Goal: Task Accomplishment & Management: Use online tool/utility

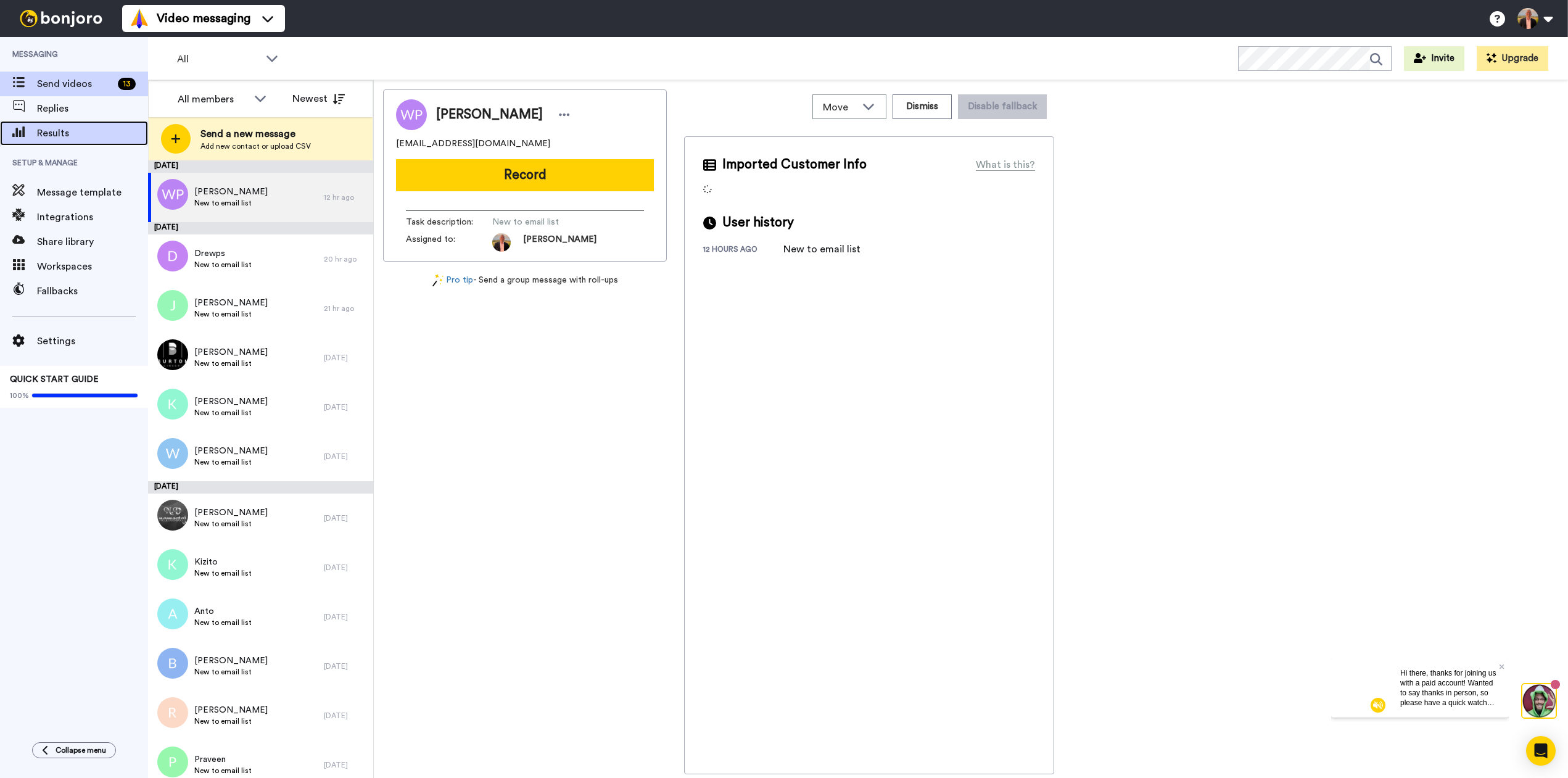
click at [52, 133] on span "Results" at bounding box center [93, 133] width 111 height 15
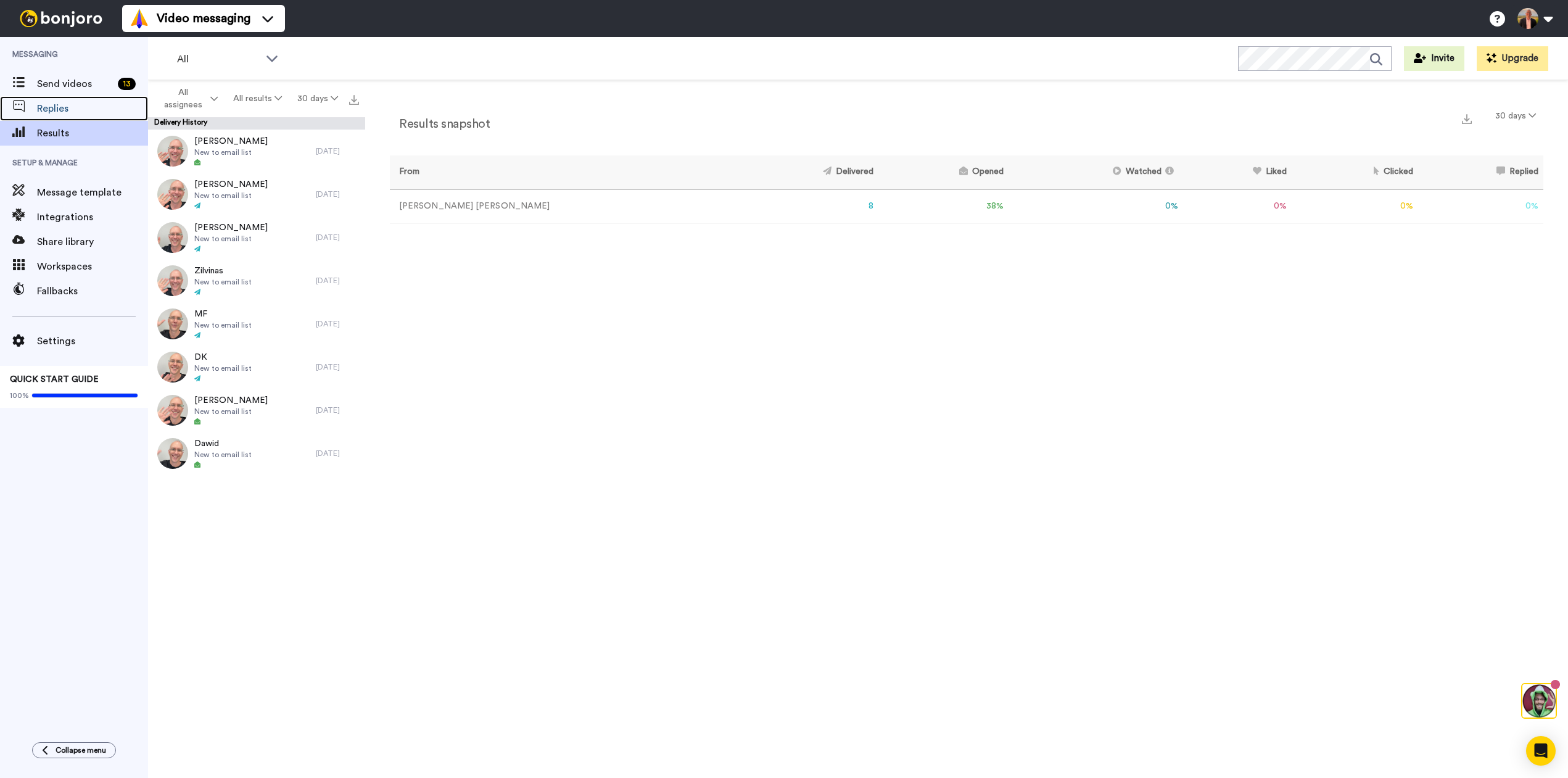
click at [53, 105] on span "Replies" at bounding box center [93, 109] width 111 height 15
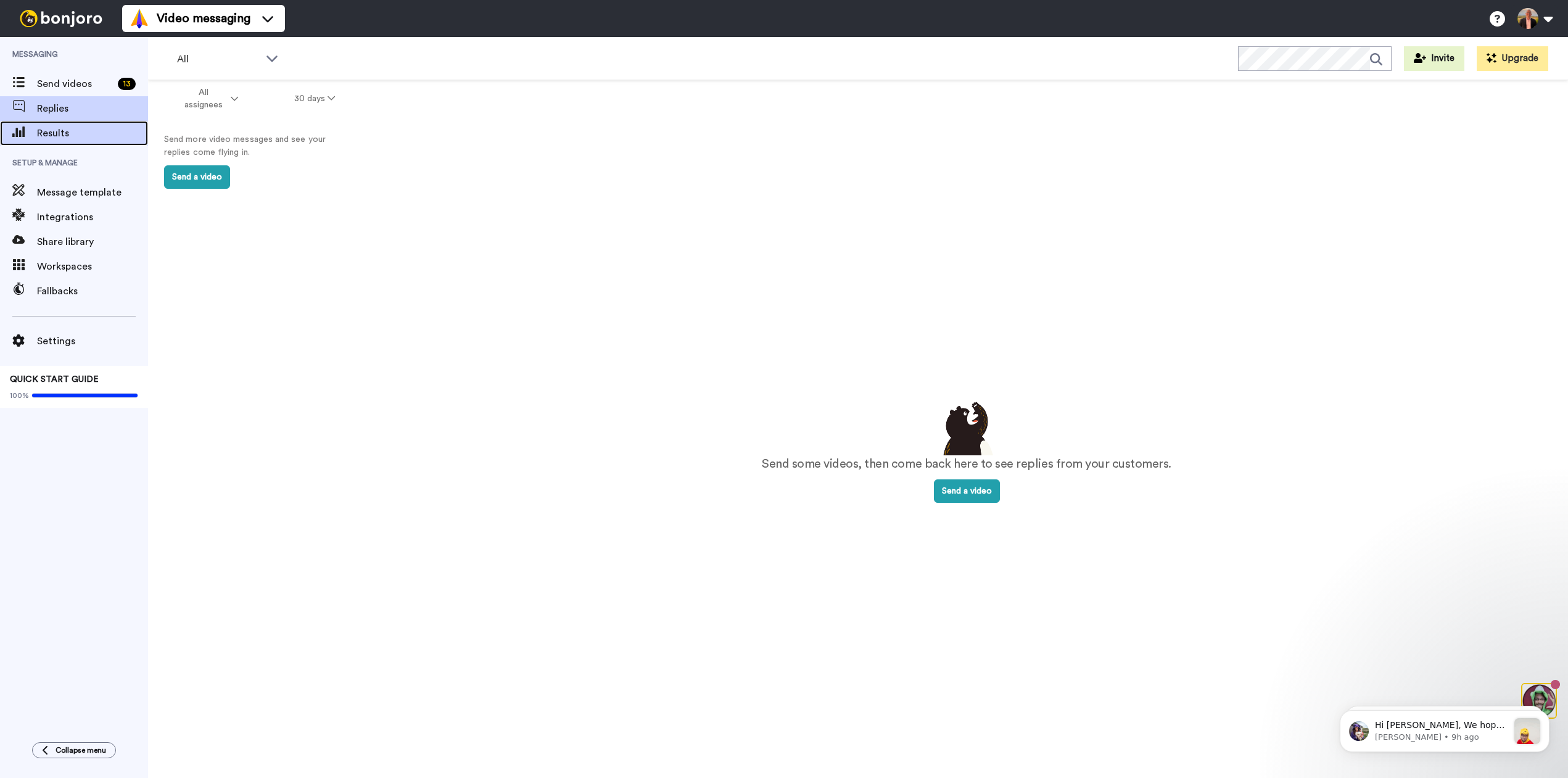
click at [55, 132] on span "Results" at bounding box center [93, 133] width 111 height 15
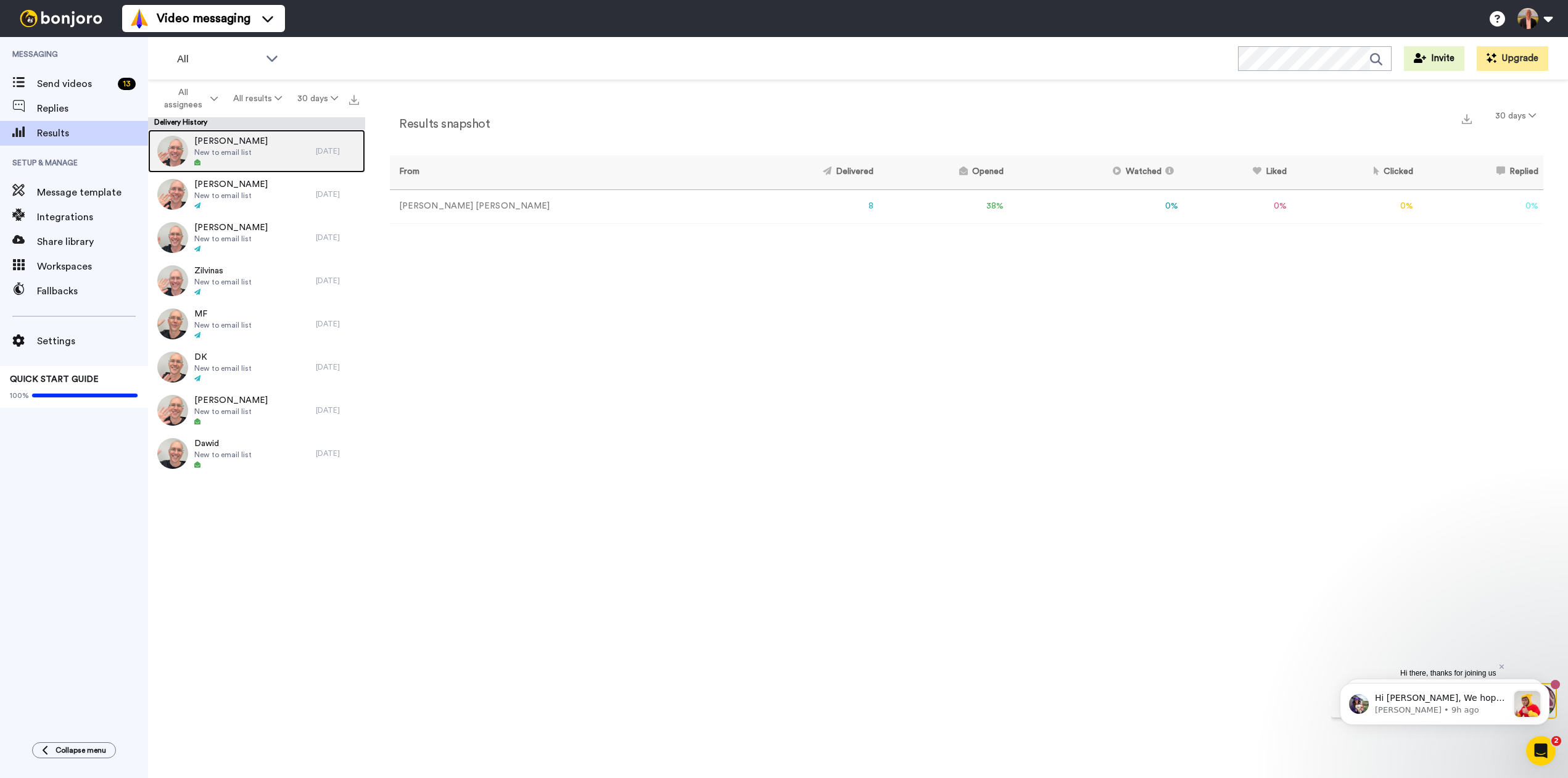
click at [242, 152] on span "New to email list" at bounding box center [231, 152] width 74 height 10
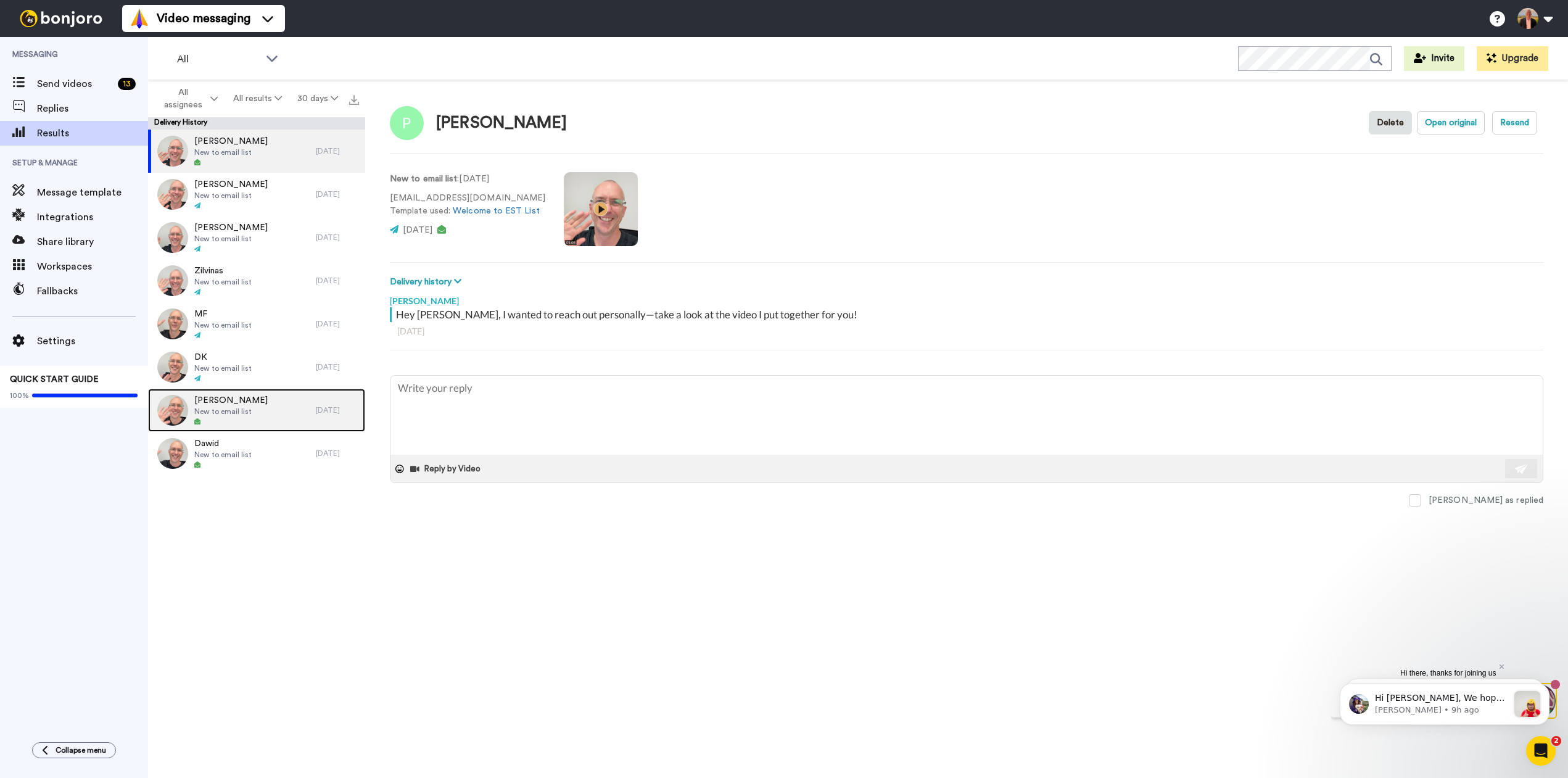
click at [220, 414] on span "New to email list" at bounding box center [231, 412] width 74 height 10
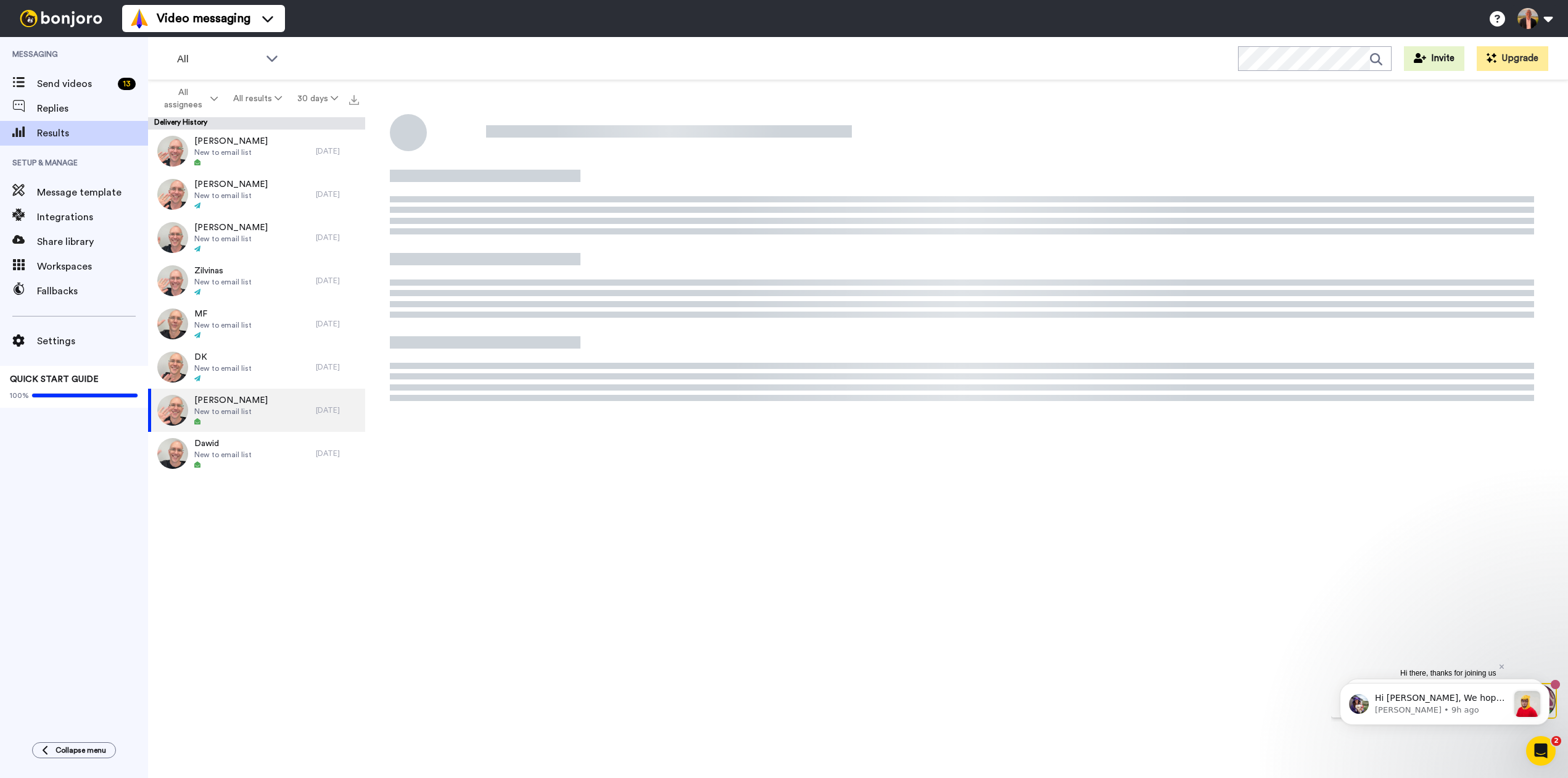
type textarea "x"
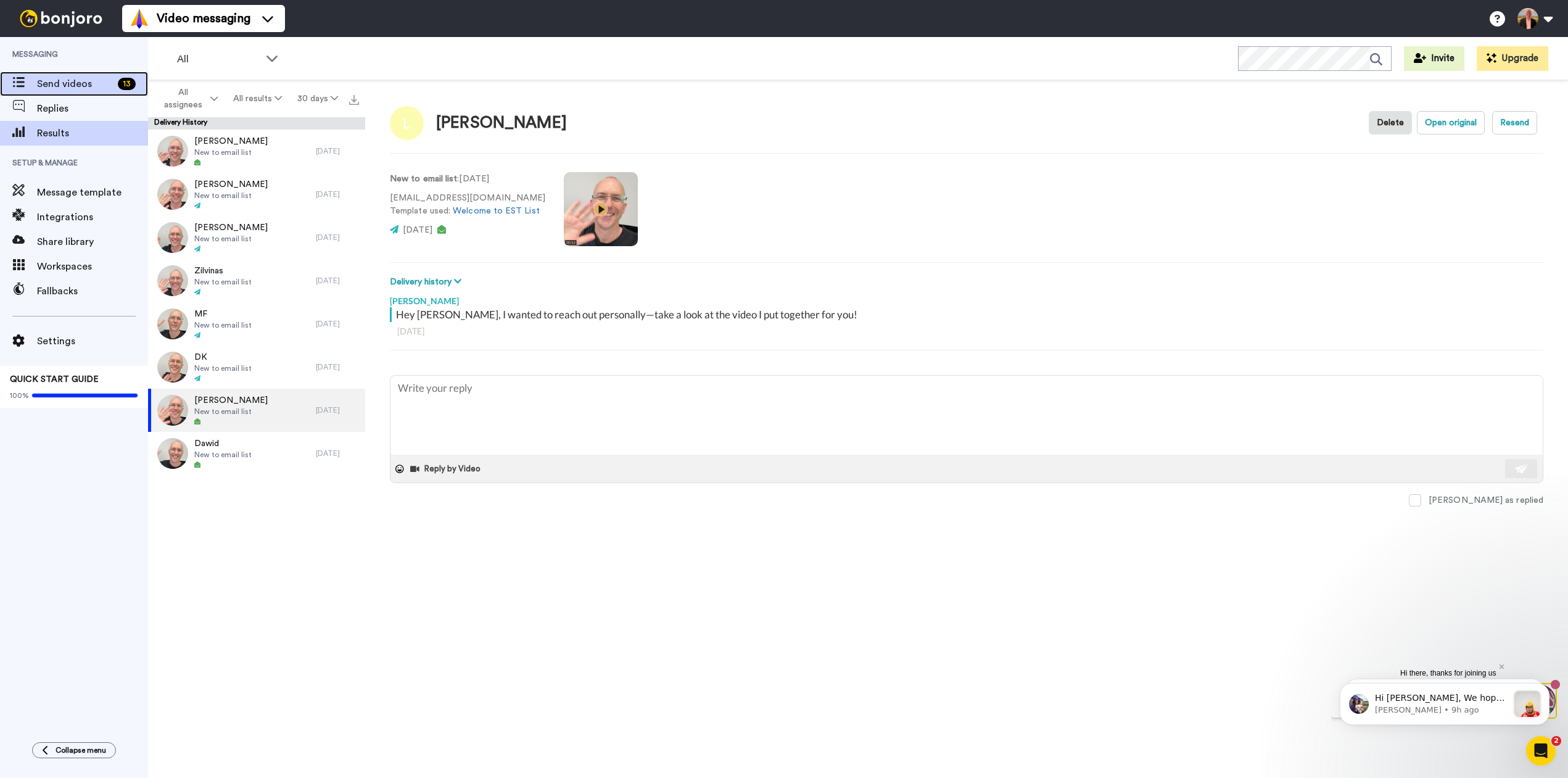
click at [48, 84] on span "Send videos" at bounding box center [75, 84] width 76 height 15
